Goal: Task Accomplishment & Management: Use online tool/utility

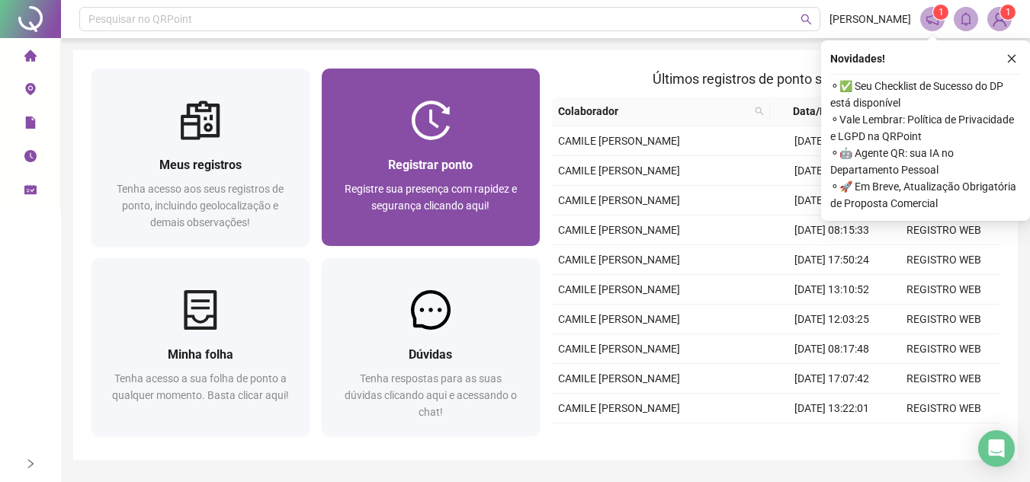
click at [473, 146] on div "Registrar ponto Registre sua presença com rapidez e segurança clicando aqui!" at bounding box center [431, 193] width 218 height 106
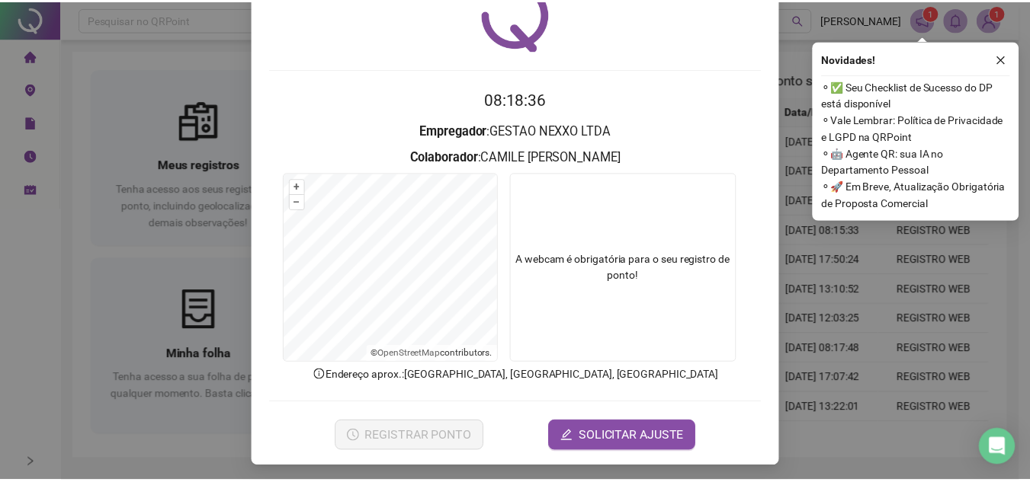
scroll to position [79, 0]
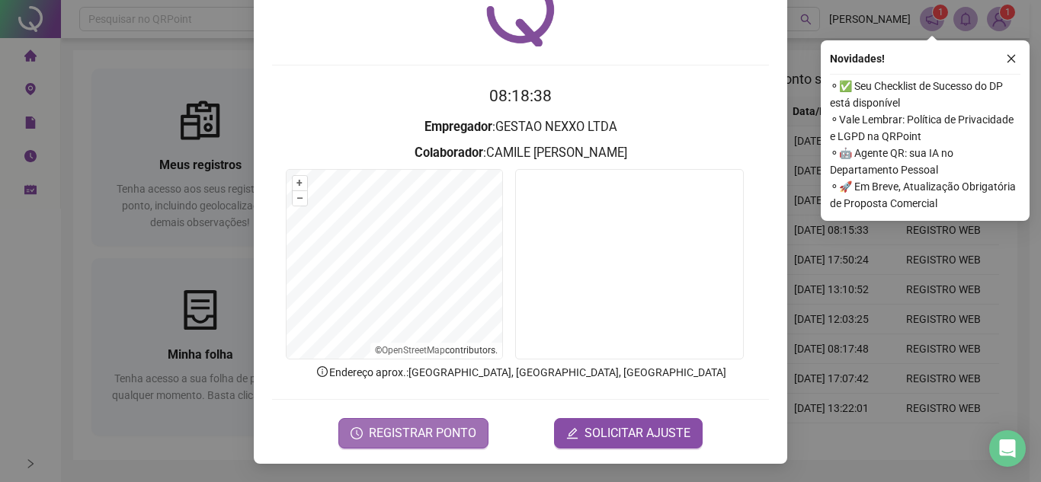
click at [453, 431] on span "REGISTRAR PONTO" at bounding box center [422, 434] width 107 height 18
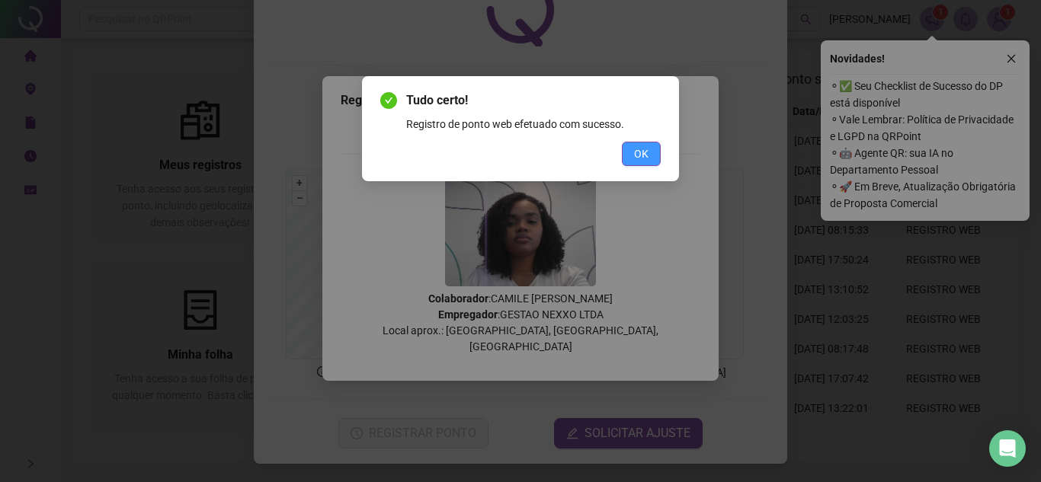
click at [632, 162] on button "OK" at bounding box center [641, 154] width 39 height 24
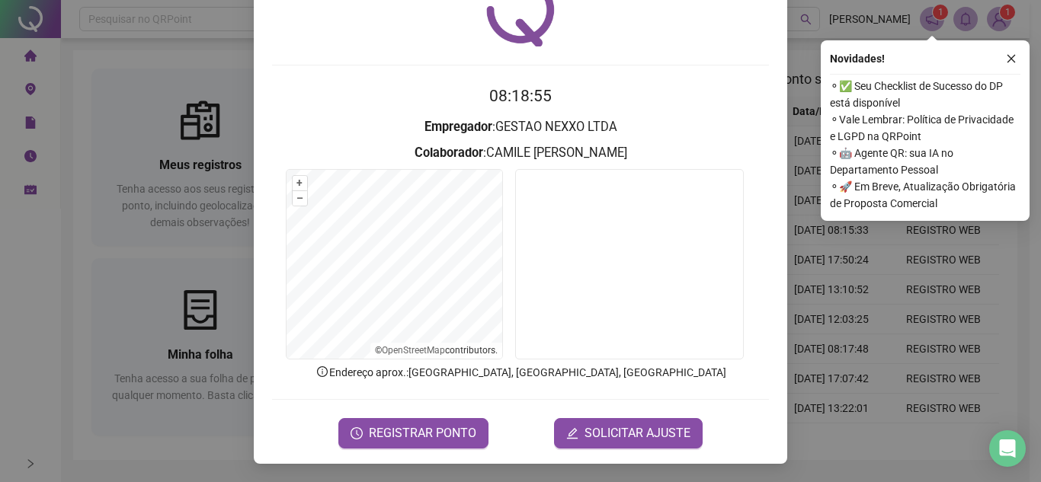
click at [816, 285] on div "Registro de ponto web 08:18:55 Empregador : GESTAO NEXXO LTDA Colaborador : CAM…" at bounding box center [520, 241] width 1041 height 482
